Goal: Information Seeking & Learning: Learn about a topic

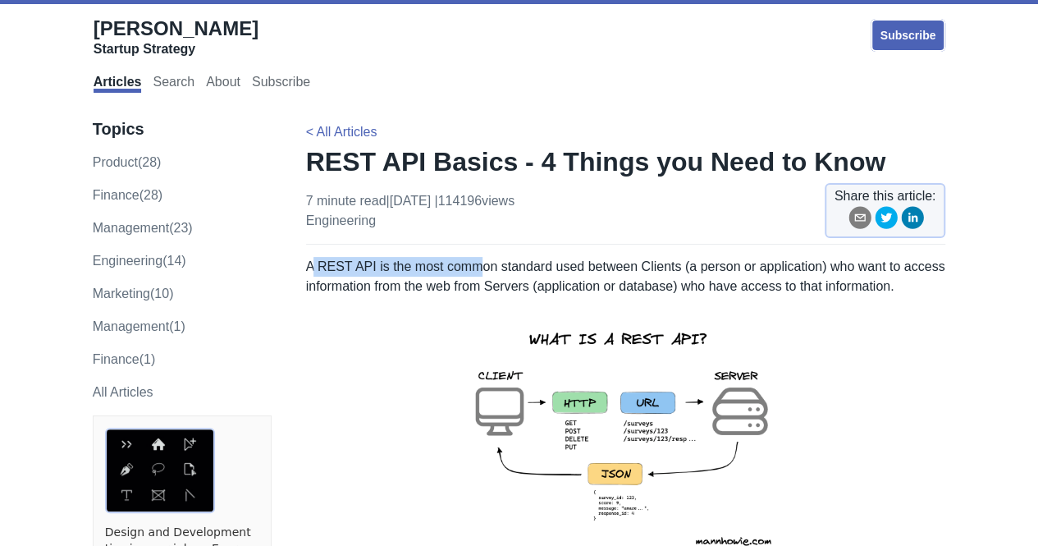
drag, startPoint x: 336, startPoint y: 264, endPoint x: 474, endPoint y: 264, distance: 137.8
click at [474, 264] on p "A REST API is the most common standard used between Clients (a person or applic…" at bounding box center [626, 276] width 640 height 39
click at [525, 272] on p "A REST API is the most common standard used between Clients (a person or applic…" at bounding box center [626, 276] width 640 height 39
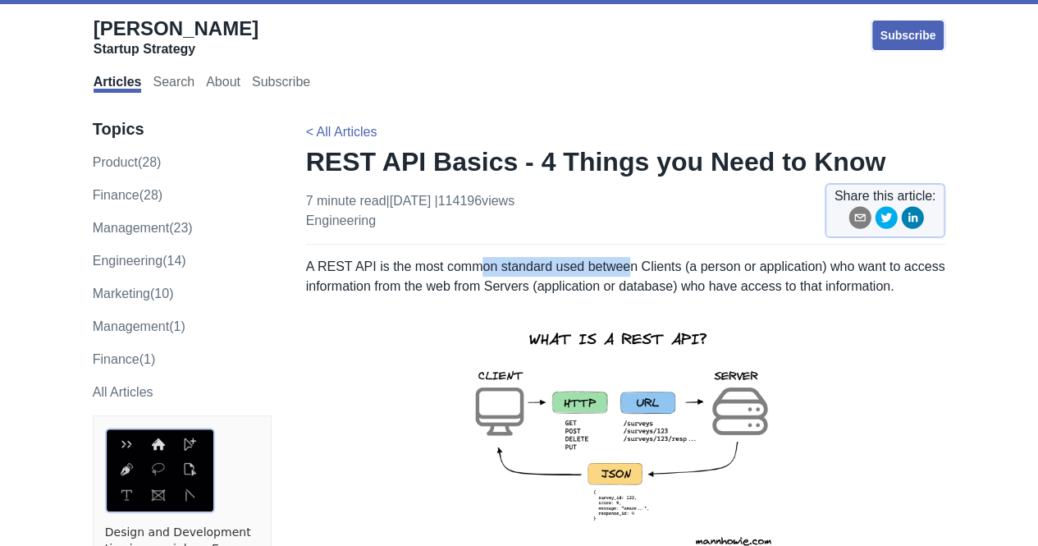
drag, startPoint x: 477, startPoint y: 272, endPoint x: 621, endPoint y: 267, distance: 143.6
click at [621, 267] on p "A REST API is the most common standard used between Clients (a person or applic…" at bounding box center [626, 276] width 640 height 39
click at [664, 263] on p "A REST API is the most common standard used between Clients (a person or applic…" at bounding box center [626, 276] width 640 height 39
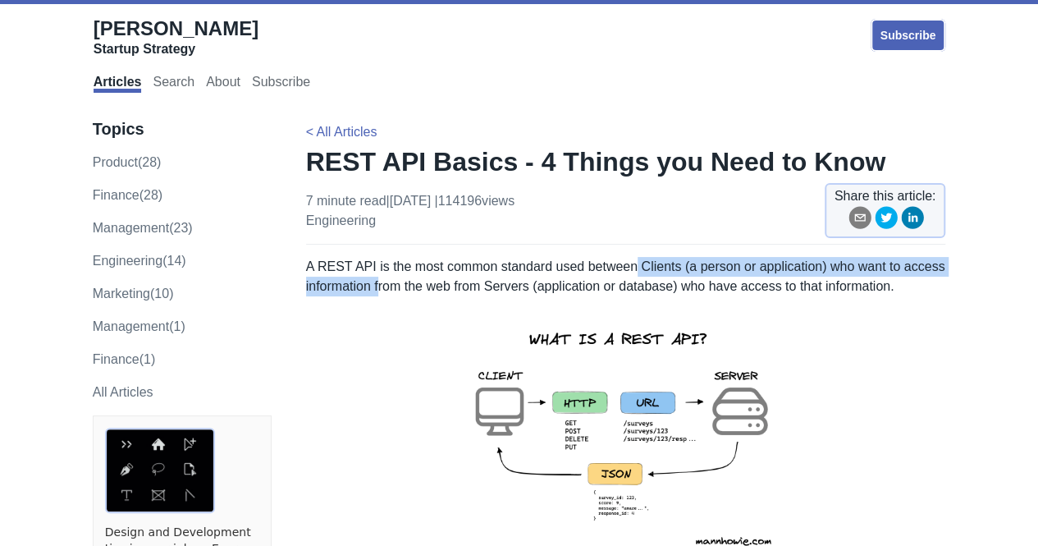
drag, startPoint x: 628, startPoint y: 263, endPoint x: 382, endPoint y: 285, distance: 247.1
click at [382, 285] on p "A REST API is the most common standard used between Clients (a person or applic…" at bounding box center [626, 276] width 640 height 39
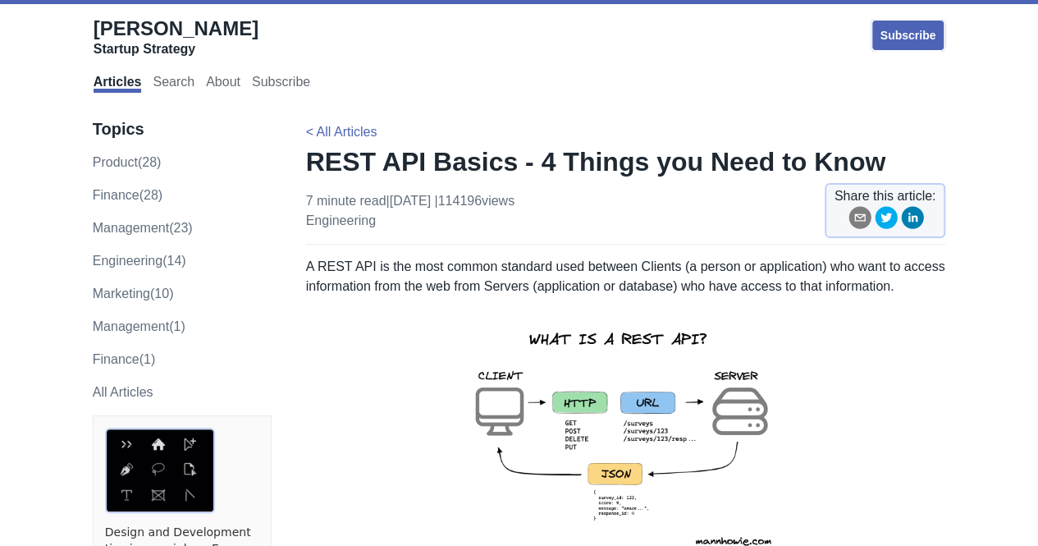
drag, startPoint x: 424, startPoint y: 288, endPoint x: 374, endPoint y: 286, distance: 50.1
click at [423, 288] on p "A REST API is the most common standard used between Clients (a person or applic…" at bounding box center [626, 276] width 640 height 39
drag, startPoint x: 374, startPoint y: 286, endPoint x: 515, endPoint y: 281, distance: 141.2
click at [515, 281] on p "A REST API is the most common standard used between Clients (a person or applic…" at bounding box center [626, 276] width 640 height 39
click at [462, 286] on p "A REST API is the most common standard used between Clients (a person or applic…" at bounding box center [626, 276] width 640 height 39
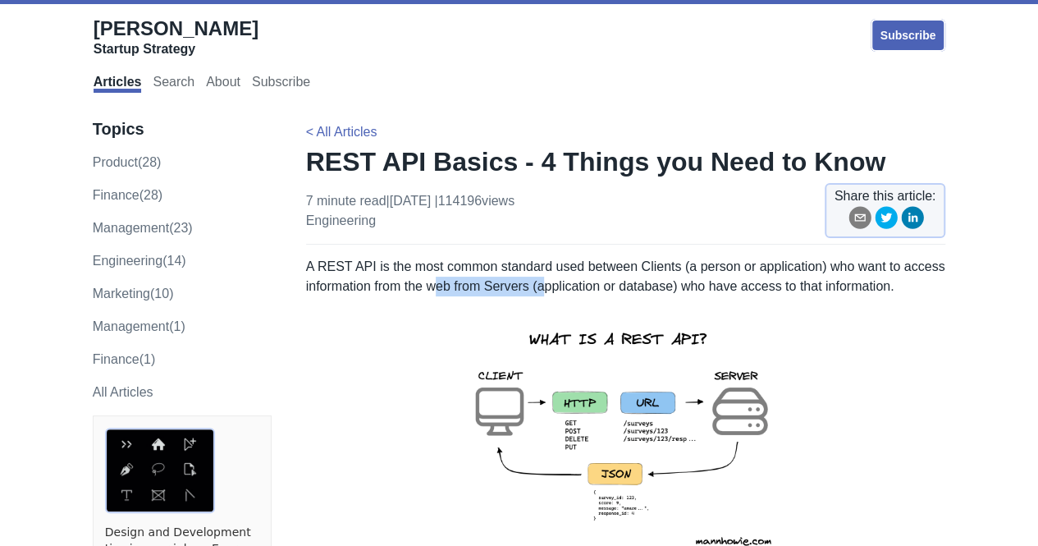
drag, startPoint x: 468, startPoint y: 281, endPoint x: 545, endPoint y: 282, distance: 76.3
click at [545, 282] on p "A REST API is the most common standard used between Clients (a person or applic…" at bounding box center [626, 276] width 640 height 39
click at [578, 286] on p "A REST API is the most common standard used between Clients (a person or applic…" at bounding box center [626, 276] width 640 height 39
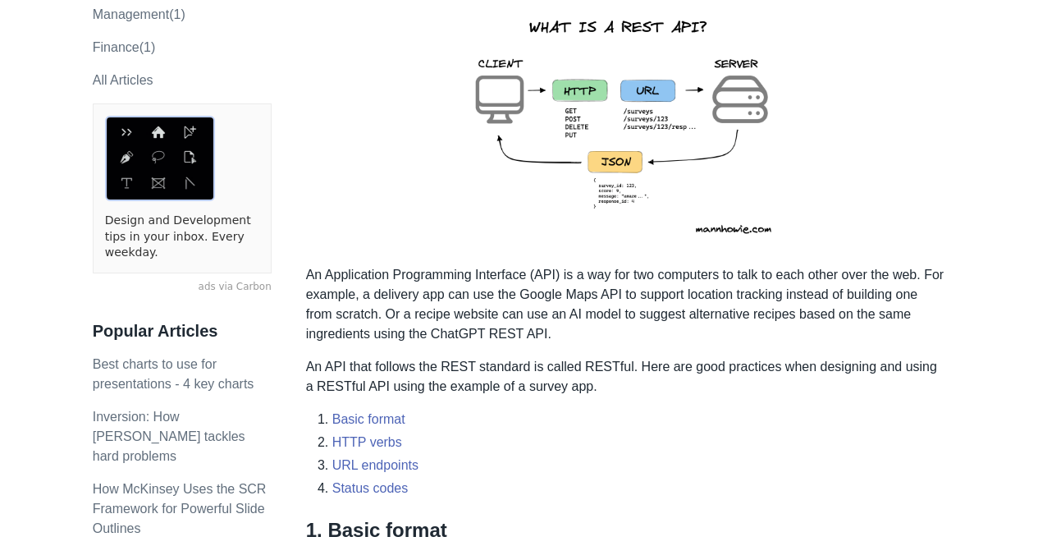
scroll to position [328, 0]
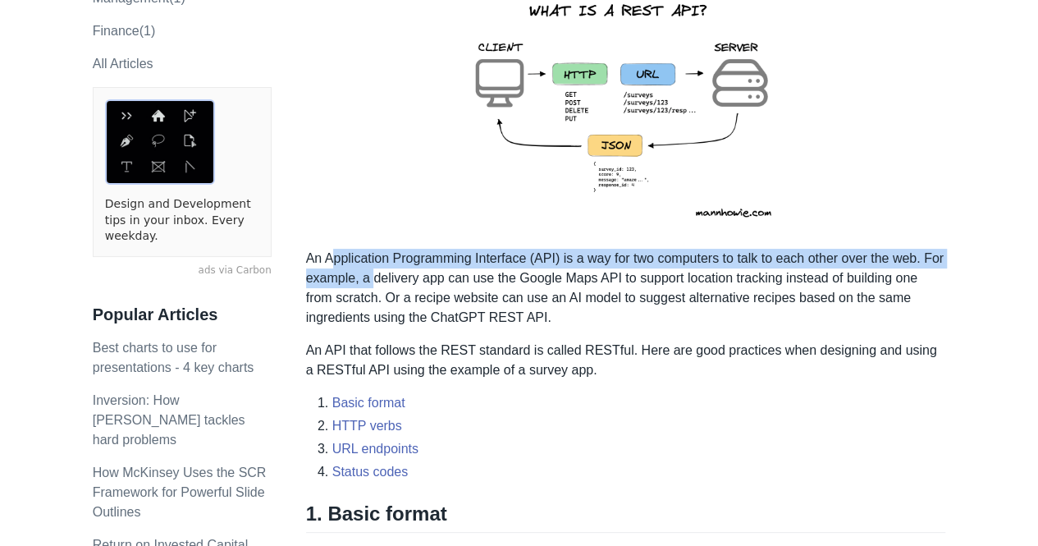
drag, startPoint x: 331, startPoint y: 263, endPoint x: 372, endPoint y: 275, distance: 42.8
click at [372, 275] on p "An Application Programming Interface (API) is a way for two computers to talk t…" at bounding box center [626, 288] width 640 height 79
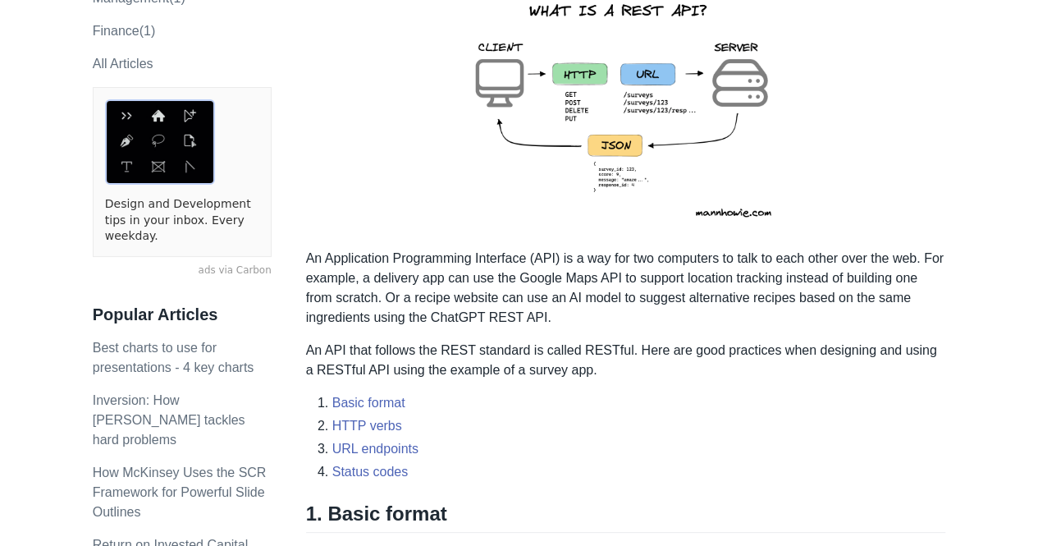
click at [432, 285] on p "An Application Programming Interface (API) is a way for two computers to talk t…" at bounding box center [626, 288] width 640 height 79
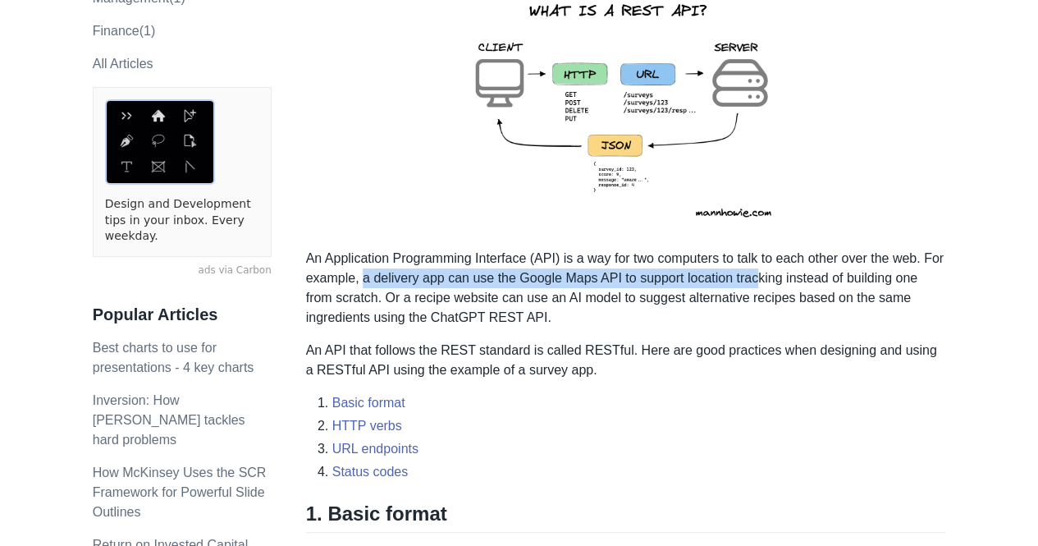
drag, startPoint x: 401, startPoint y: 278, endPoint x: 757, endPoint y: 275, distance: 356.1
click at [757, 275] on p "An Application Programming Interface (API) is a way for two computers to talk t…" at bounding box center [626, 288] width 640 height 79
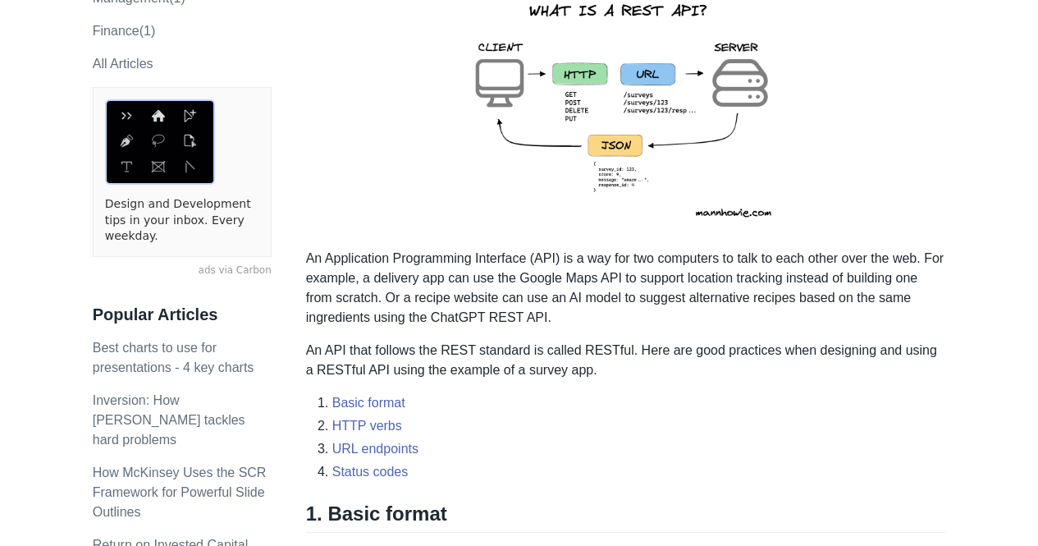
click at [715, 286] on p "An Application Programming Interface (API) is a way for two computers to talk t…" at bounding box center [626, 288] width 640 height 79
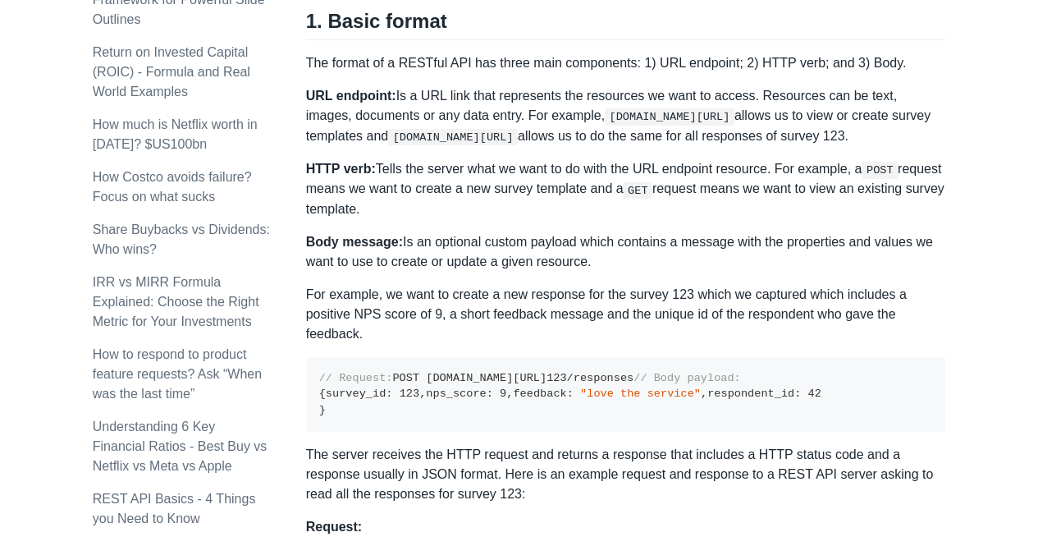
scroll to position [656, 0]
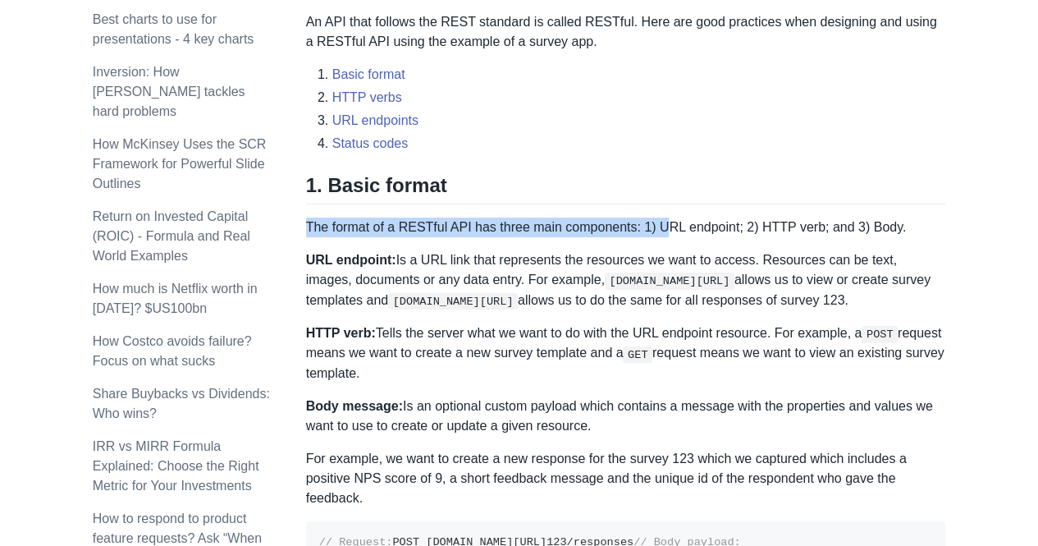
drag, startPoint x: 330, startPoint y: 226, endPoint x: 661, endPoint y: 228, distance: 331.5
click at [661, 228] on p "The format of a RESTful API has three main components: 1) URL endpoint; 2) HTTP…" at bounding box center [626, 227] width 640 height 20
drag, startPoint x: 306, startPoint y: 229, endPoint x: 546, endPoint y: 227, distance: 239.6
click at [546, 227] on p "The format of a RESTful API has three main components: 1) URL endpoint; 2) HTTP…" at bounding box center [626, 227] width 640 height 20
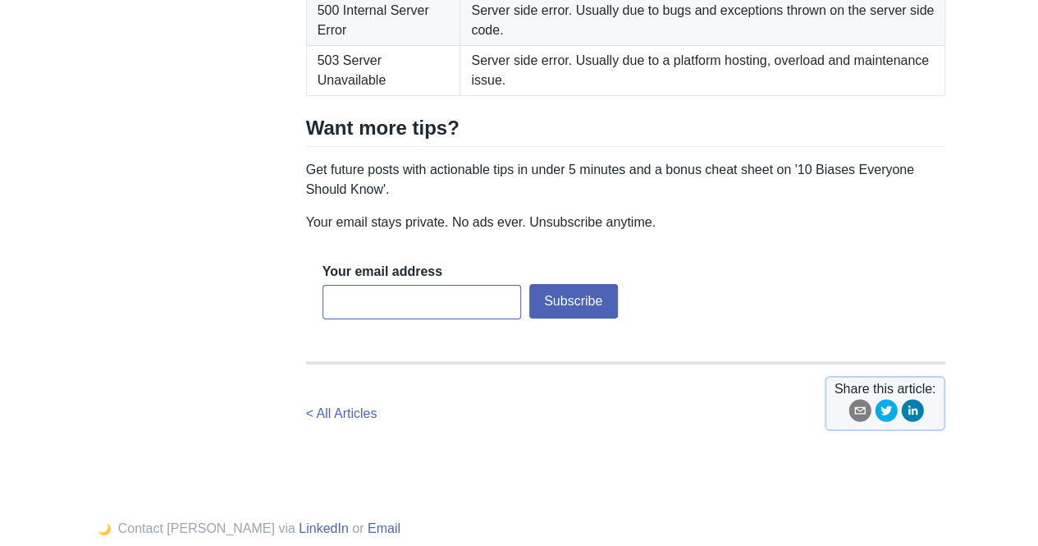
scroll to position [2684, 0]
